Goal: Task Accomplishment & Management: Use online tool/utility

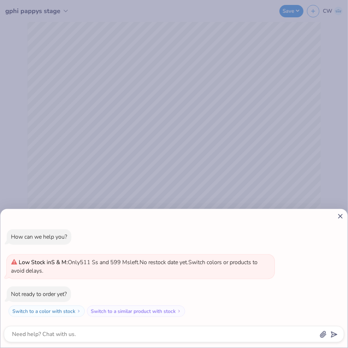
click at [340, 217] on line at bounding box center [340, 216] width 4 height 4
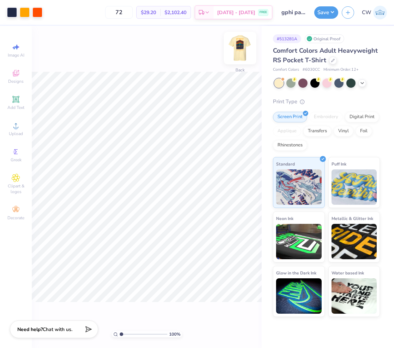
click at [236, 53] on img at bounding box center [240, 48] width 28 height 28
click at [348, 84] on icon at bounding box center [363, 82] width 6 height 6
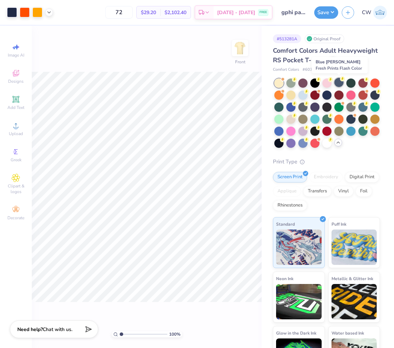
click at [338, 84] on div at bounding box center [339, 82] width 9 height 9
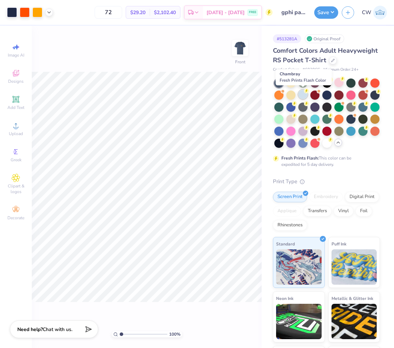
click at [301, 97] on div at bounding box center [302, 94] width 9 height 9
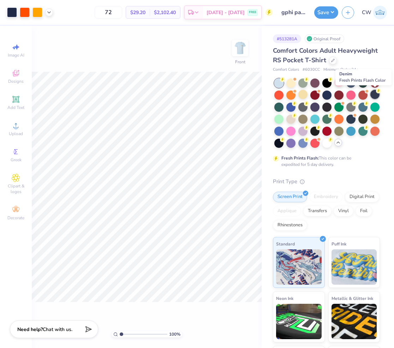
click at [348, 96] on div at bounding box center [375, 94] width 9 height 9
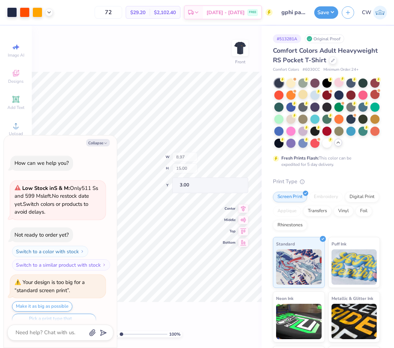
scroll to position [13, 0]
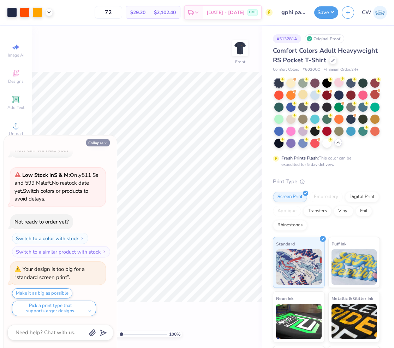
click at [103, 144] on button "Collapse" at bounding box center [98, 142] width 24 height 7
type textarea "x"
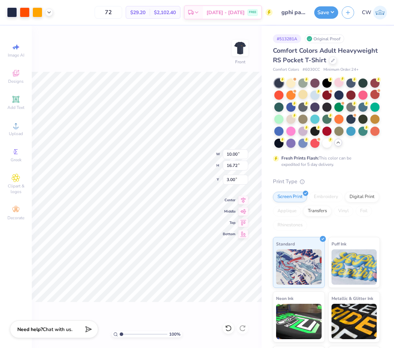
type input "10.00"
type input "16.72"
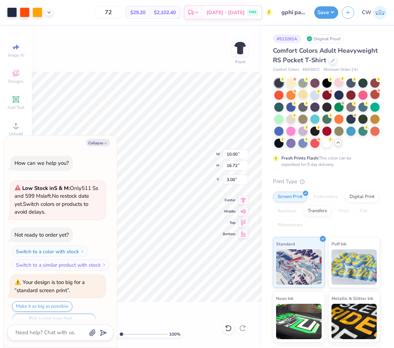
scroll to position [71, 0]
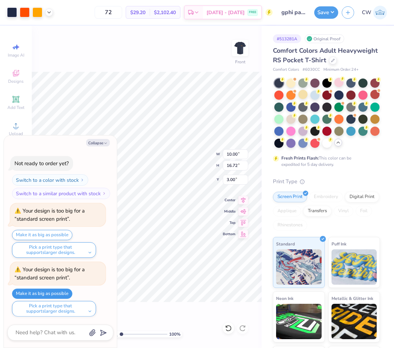
click at [50, 291] on button "Make it as big as possible" at bounding box center [42, 293] width 60 height 10
type textarea "x"
type input "10.77"
type input "18.00"
click at [95, 143] on button "Collapse" at bounding box center [98, 142] width 24 height 7
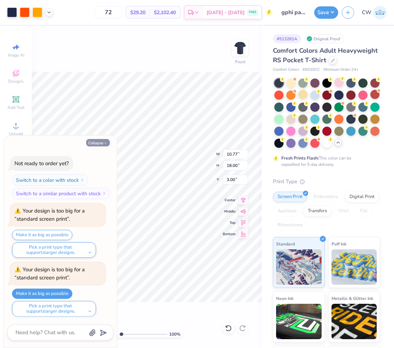
type textarea "x"
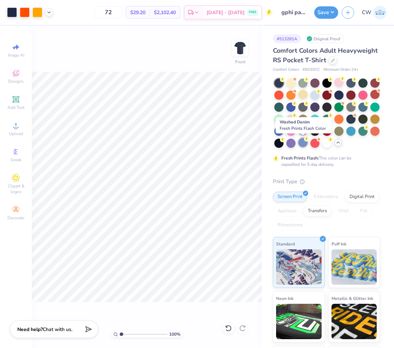
click at [300, 143] on div at bounding box center [302, 142] width 9 height 9
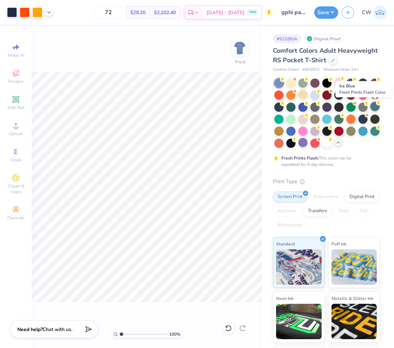
click at [348, 110] on div at bounding box center [375, 106] width 9 height 9
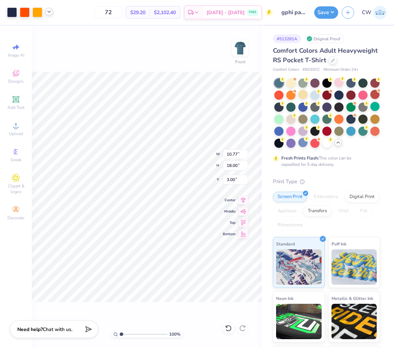
click at [50, 11] on polyline at bounding box center [49, 11] width 3 height 1
click at [50, 29] on div at bounding box center [49, 30] width 10 height 10
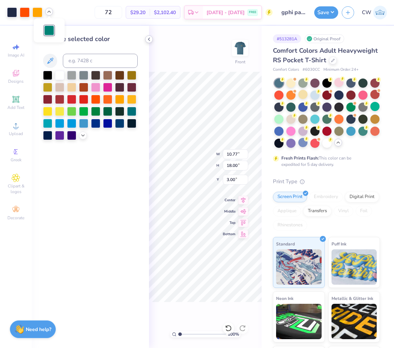
click at [151, 37] on icon at bounding box center [149, 39] width 6 height 6
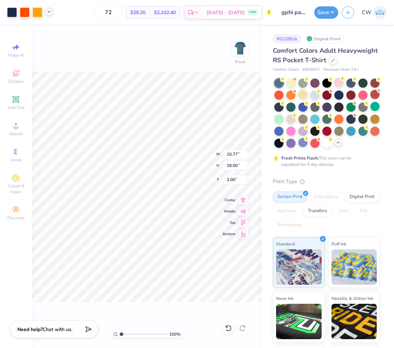
click at [156, 46] on div "100 % Front W 10.77 10.77 " H 18.00 18.00 " Y 3.00 3.00 " Center Middle Top Bot…" at bounding box center [147, 187] width 230 height 322
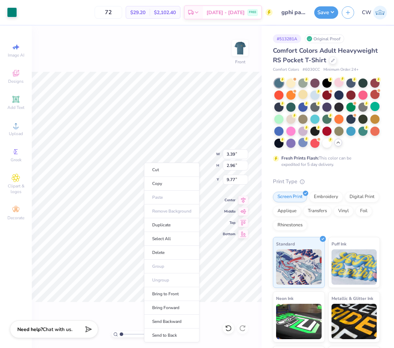
type input "3.39"
type input "2.96"
type input "9.77"
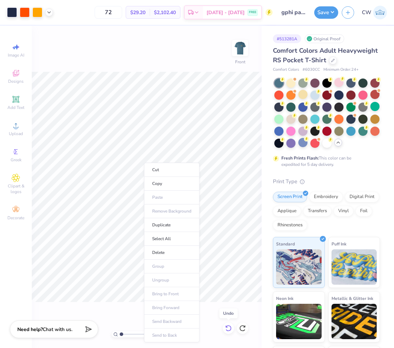
click at [230, 324] on icon at bounding box center [228, 327] width 7 height 7
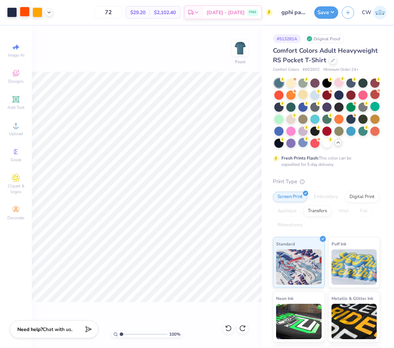
click at [25, 14] on div at bounding box center [25, 12] width 10 height 10
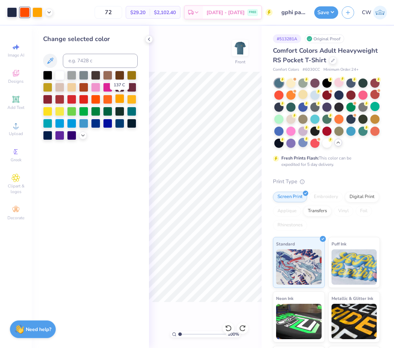
click at [122, 97] on div at bounding box center [119, 98] width 9 height 9
click at [107, 101] on div at bounding box center [107, 98] width 9 height 9
click at [84, 138] on div at bounding box center [83, 135] width 8 height 8
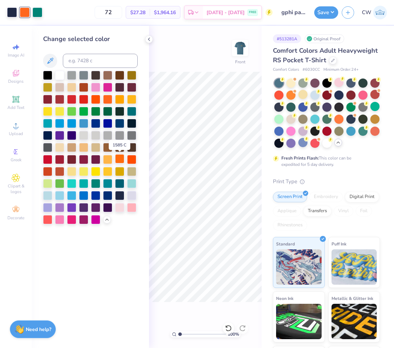
click at [118, 160] on div at bounding box center [119, 158] width 9 height 9
click at [227, 329] on icon at bounding box center [228, 327] width 7 height 7
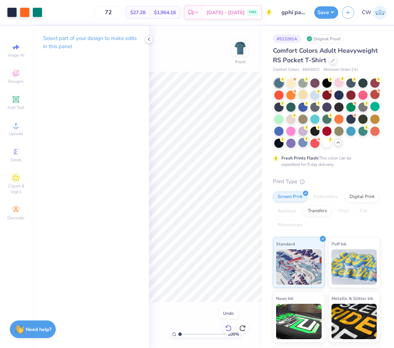
click at [227, 329] on icon at bounding box center [228, 327] width 7 height 7
click at [226, 329] on icon at bounding box center [228, 327] width 7 height 7
click at [23, 13] on div at bounding box center [25, 12] width 10 height 10
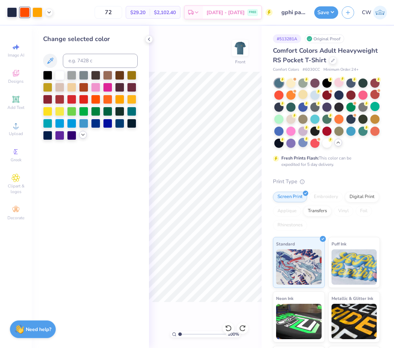
click at [81, 135] on icon at bounding box center [83, 135] width 6 height 6
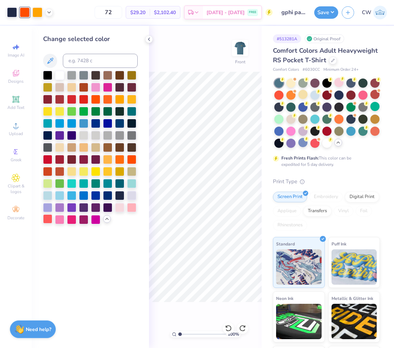
click at [48, 220] on div at bounding box center [47, 218] width 9 height 9
click at [120, 158] on div at bounding box center [119, 158] width 9 height 9
click at [228, 328] on icon at bounding box center [228, 327] width 7 height 7
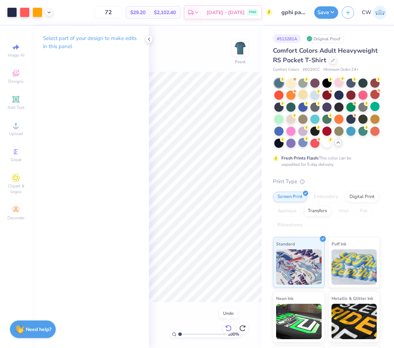
click at [228, 328] on icon at bounding box center [228, 327] width 7 height 7
click at [150, 41] on icon at bounding box center [149, 39] width 6 height 6
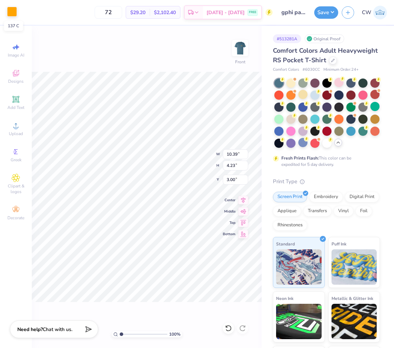
click at [11, 10] on div at bounding box center [12, 12] width 10 height 10
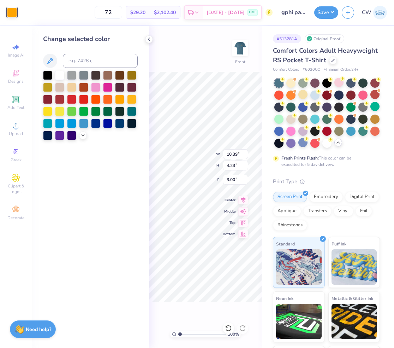
click at [162, 38] on div "100 % Front W 10.39 10.39 " H 4.23 4.23 " Y 3.00 3.00 " Center Middle Top Bottom" at bounding box center [205, 187] width 113 height 322
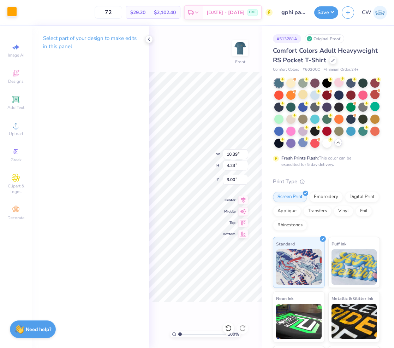
click at [13, 11] on div at bounding box center [12, 12] width 10 height 10
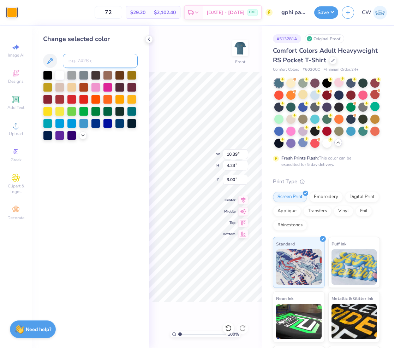
click at [85, 60] on input at bounding box center [100, 61] width 75 height 14
type input "533"
click at [292, 83] on div at bounding box center [290, 82] width 9 height 9
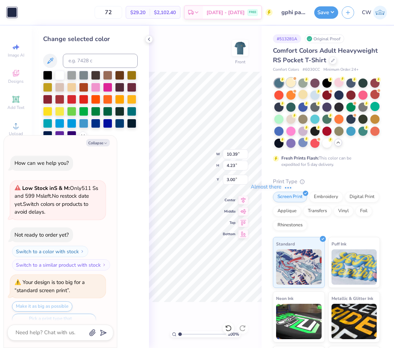
scroll to position [171, 0]
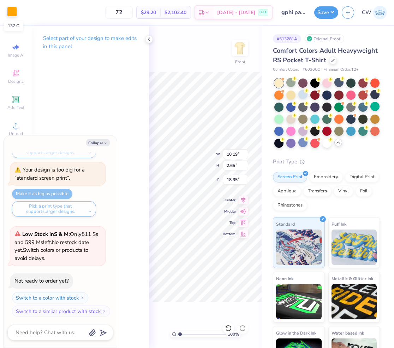
click at [11, 17] on div at bounding box center [12, 12] width 10 height 10
type textarea "x"
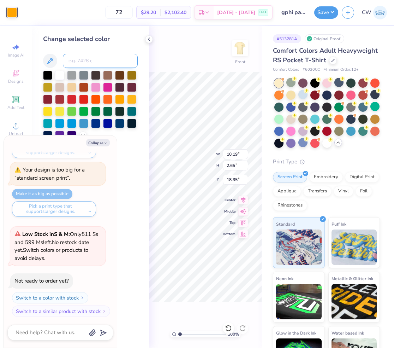
click at [79, 60] on input at bounding box center [100, 61] width 75 height 14
type input "533"
click at [108, 140] on button "Collapse" at bounding box center [98, 142] width 24 height 7
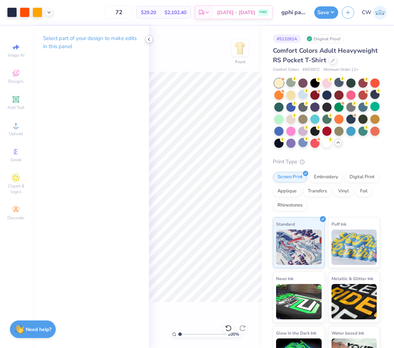
click at [150, 40] on icon at bounding box center [149, 39] width 6 height 6
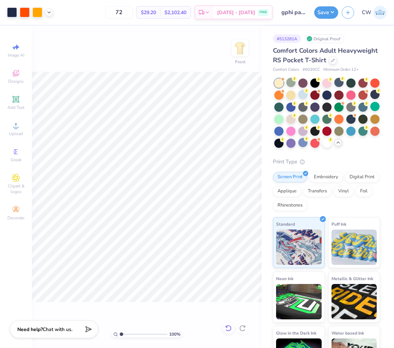
click at [228, 329] on icon at bounding box center [228, 327] width 7 height 7
click at [228, 330] on icon at bounding box center [228, 328] width 6 height 6
click at [302, 140] on div at bounding box center [302, 142] width 9 height 9
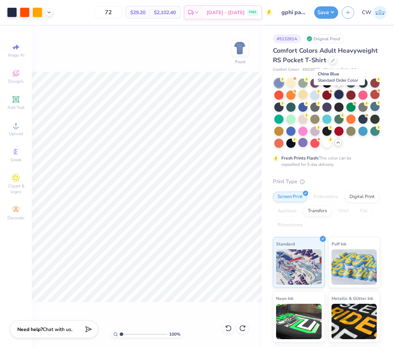
click at [337, 96] on div at bounding box center [339, 94] width 9 height 9
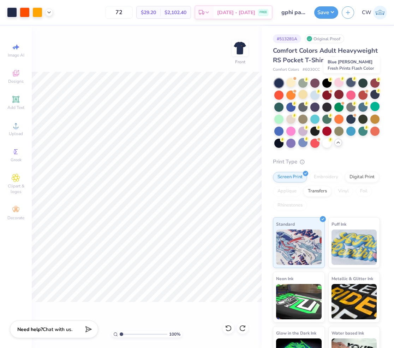
click at [348, 81] on div at bounding box center [351, 82] width 9 height 9
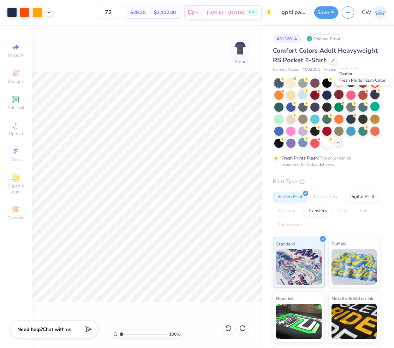
click at [348, 95] on div at bounding box center [375, 94] width 9 height 9
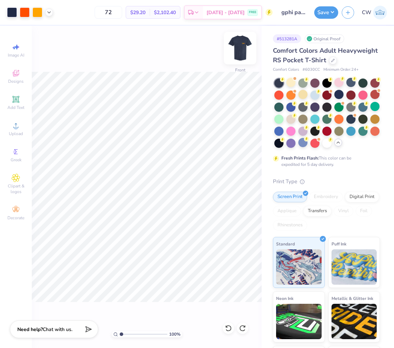
click at [242, 53] on img at bounding box center [240, 48] width 28 height 28
click at [240, 47] on img at bounding box center [240, 48] width 28 height 28
click at [316, 143] on div at bounding box center [315, 142] width 9 height 9
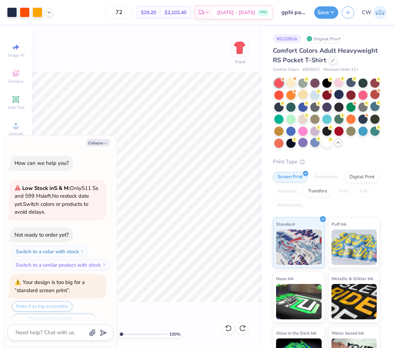
scroll to position [263, 0]
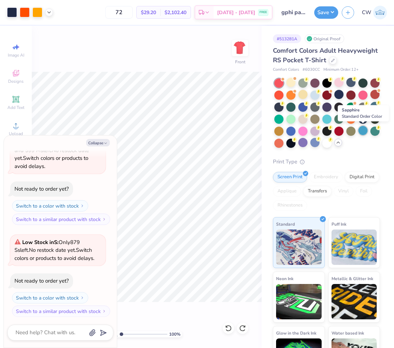
click at [348, 131] on div at bounding box center [363, 130] width 9 height 9
click at [348, 128] on div at bounding box center [375, 130] width 9 height 9
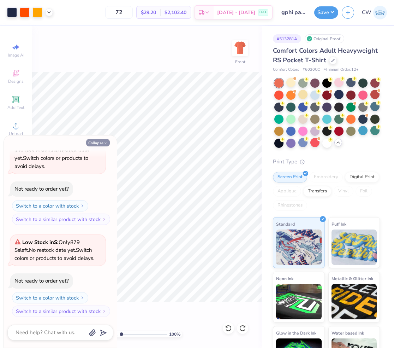
click at [98, 139] on button "Collapse" at bounding box center [98, 142] width 24 height 7
type textarea "x"
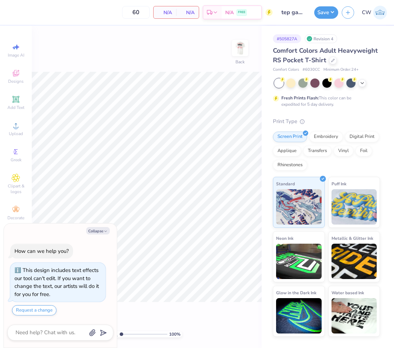
type textarea "x"
